Goal: Transaction & Acquisition: Obtain resource

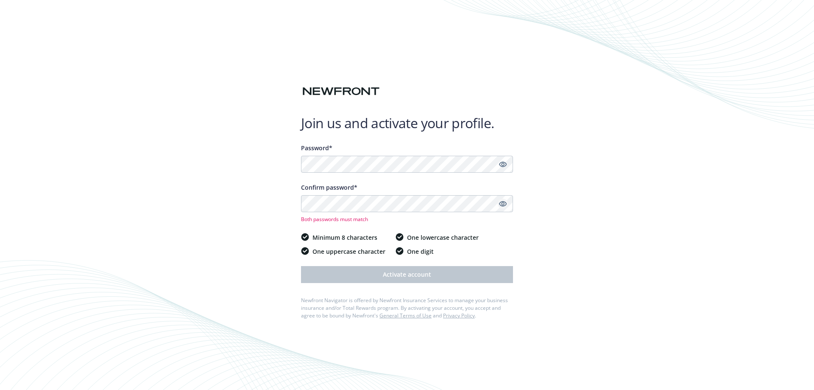
click at [503, 203] on icon "Show password" at bounding box center [503, 204] width 8 height 8
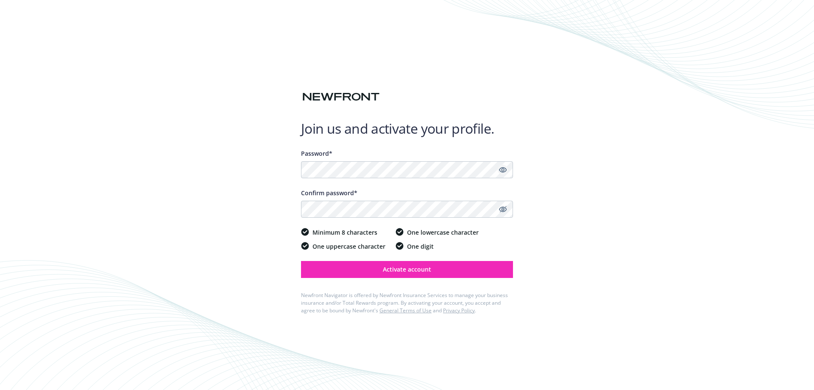
click at [503, 168] on icon "Show password" at bounding box center [503, 170] width 8 height 8
click at [429, 271] on span "Activate account" at bounding box center [407, 269] width 48 height 8
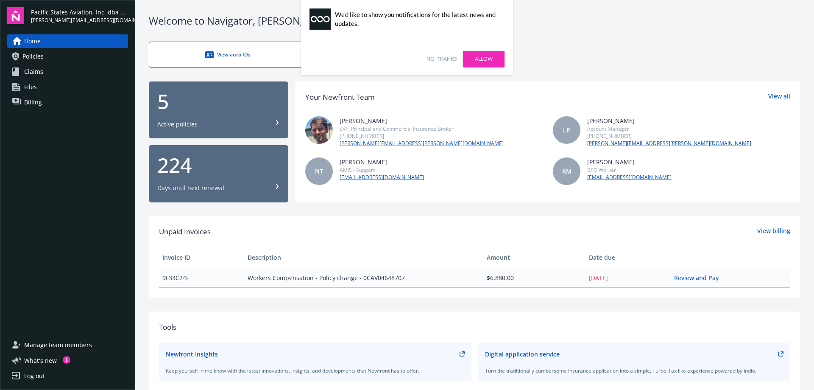
click at [454, 57] on link "No, thanks" at bounding box center [441, 59] width 30 height 8
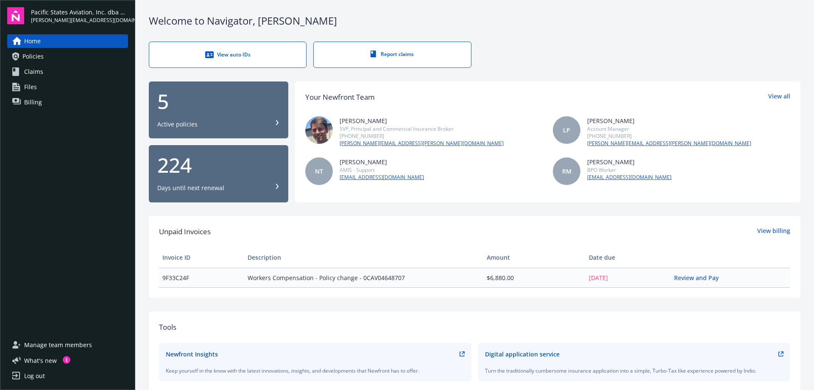
scroll to position [42, 0]
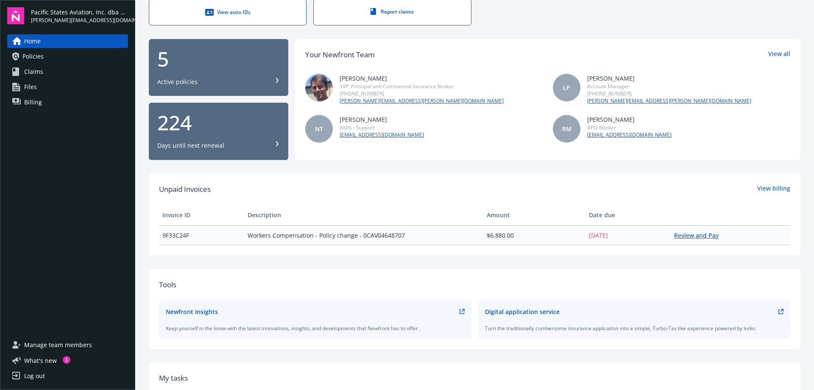
click at [686, 235] on link "Review and Pay" at bounding box center [699, 235] width 51 height 8
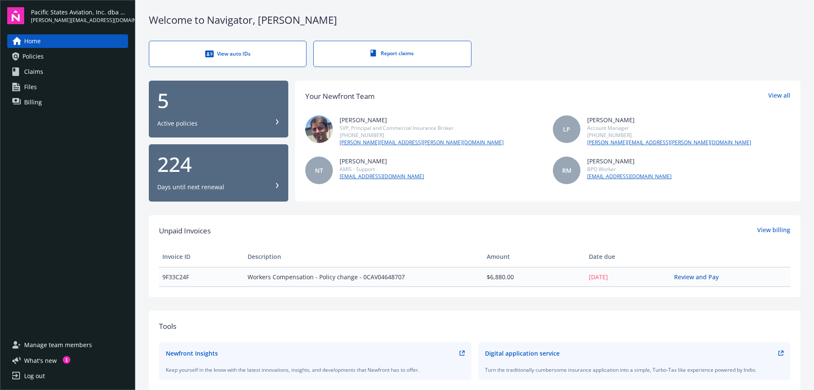
scroll to position [0, 0]
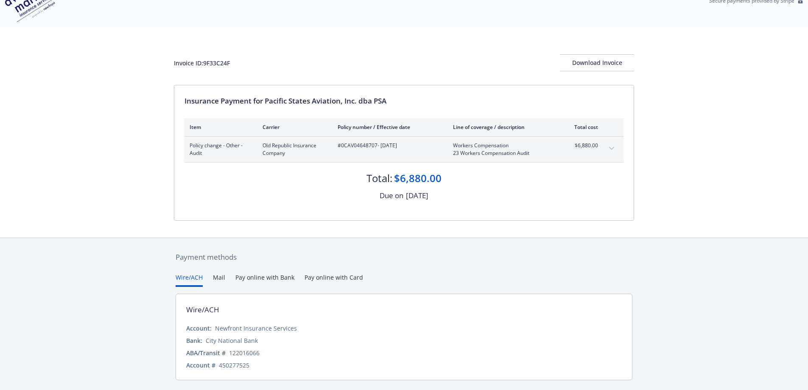
scroll to position [6, 0]
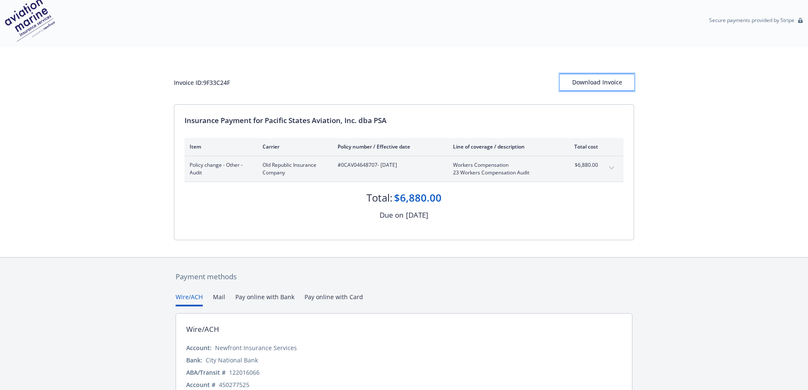
click at [602, 79] on div "Download Invoice" at bounding box center [597, 82] width 74 height 16
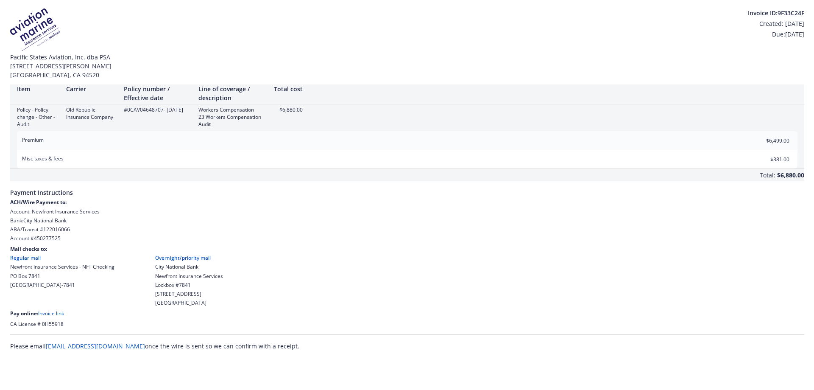
scroll to position [0, 0]
